Goal: Find specific page/section: Find specific page/section

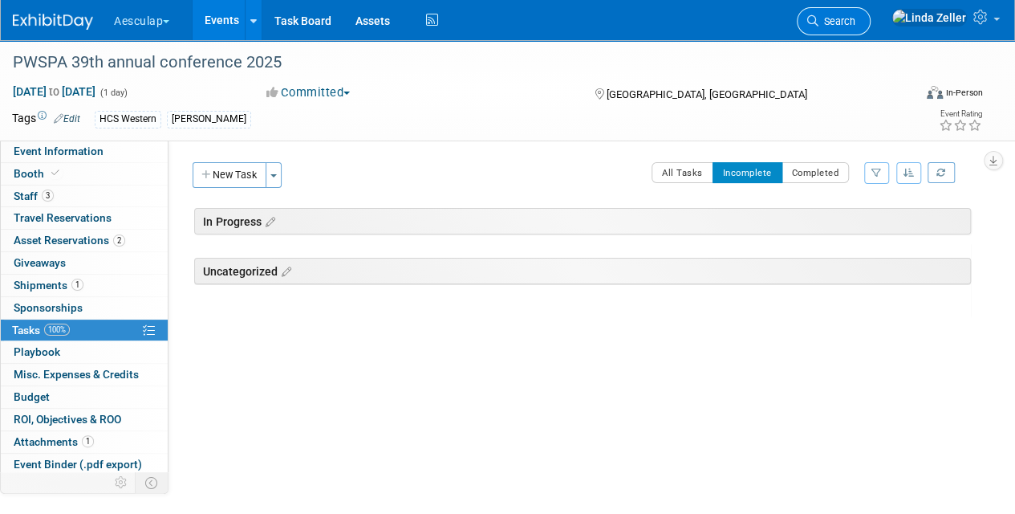
click at [856, 20] on span "Search" at bounding box center [837, 21] width 37 height 12
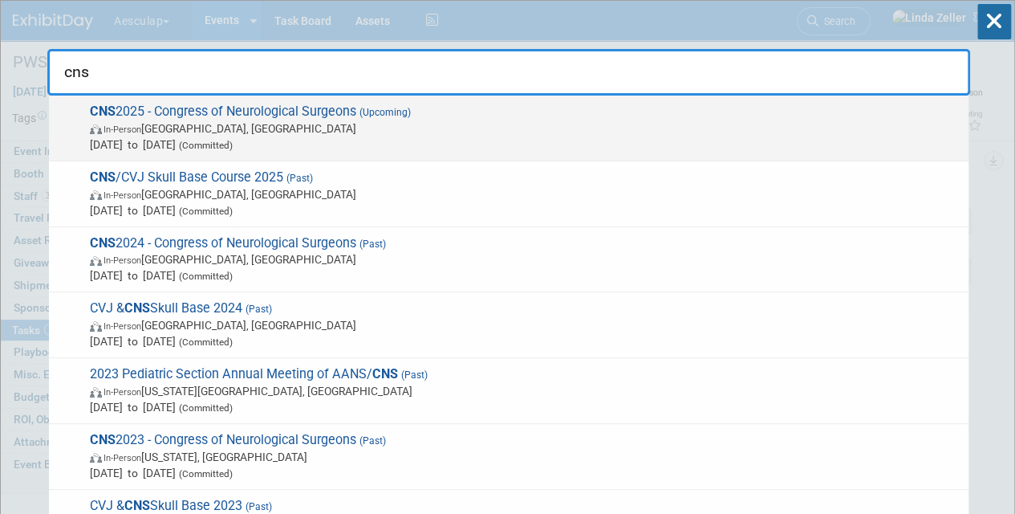
type input "cns"
click at [109, 129] on span "In-Person" at bounding box center [123, 129] width 38 height 10
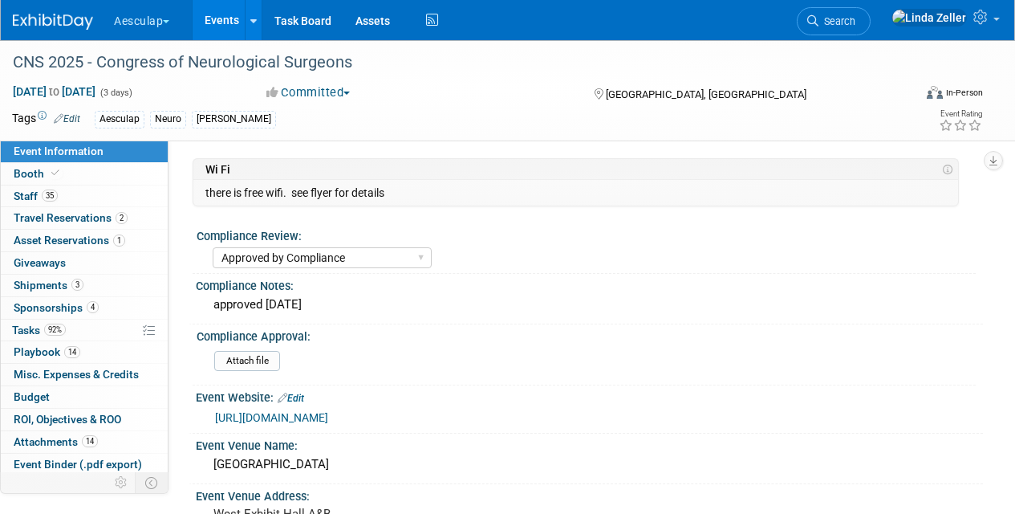
select select "Approved by Compliance"
select select "Neuro"
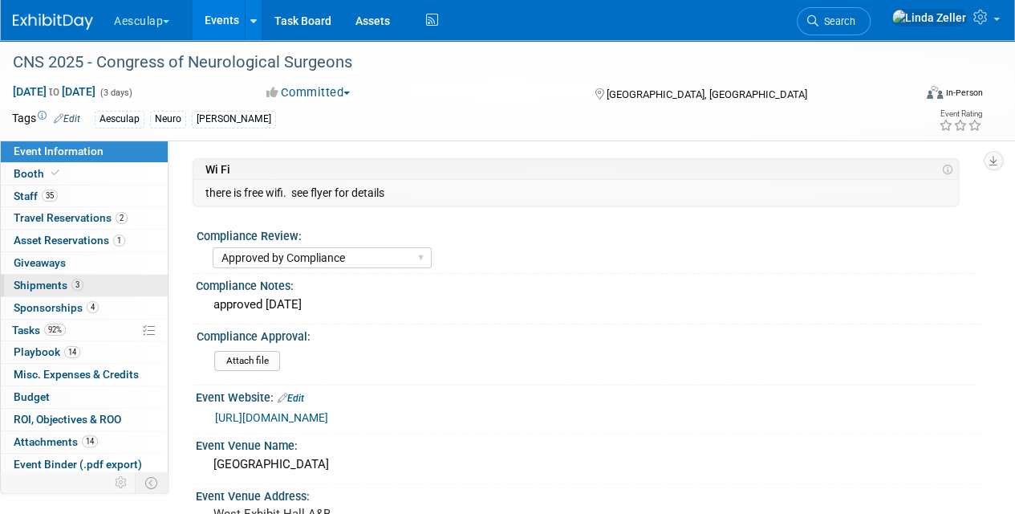
click at [22, 283] on span "Shipments 3" at bounding box center [49, 285] width 70 height 13
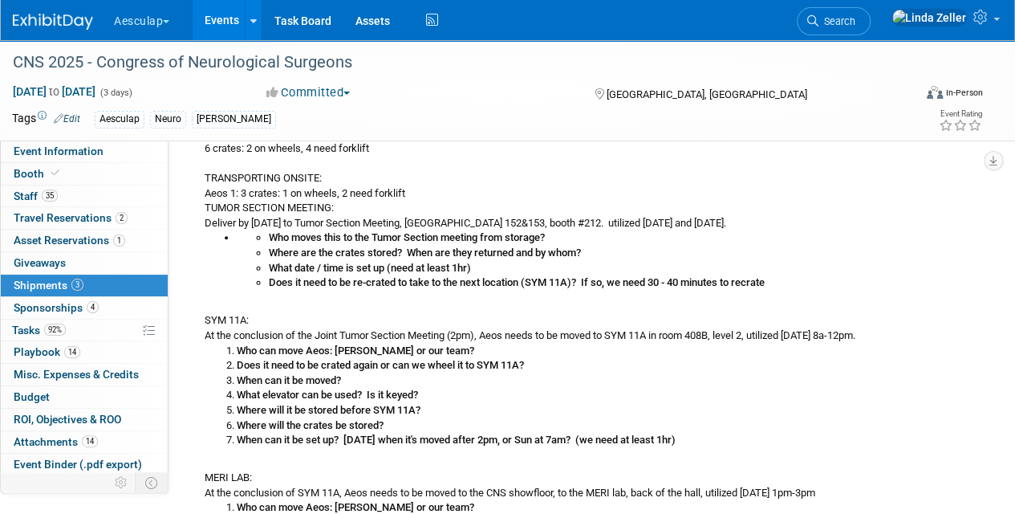
scroll to position [321, 0]
